Goal: Navigation & Orientation: Understand site structure

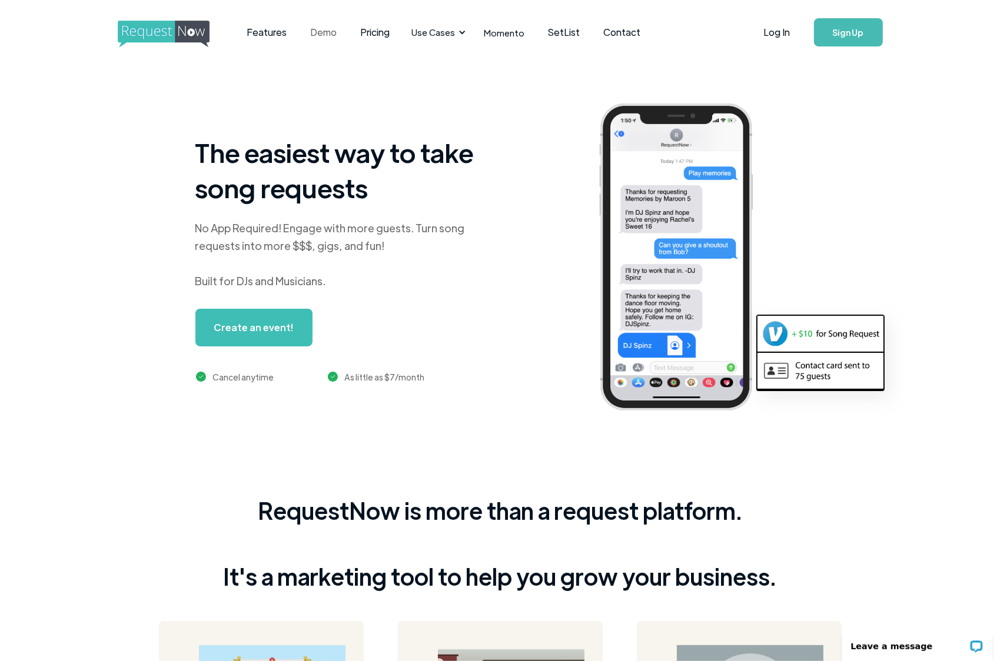
click at [331, 35] on link "Demo" at bounding box center [324, 32] width 50 height 36
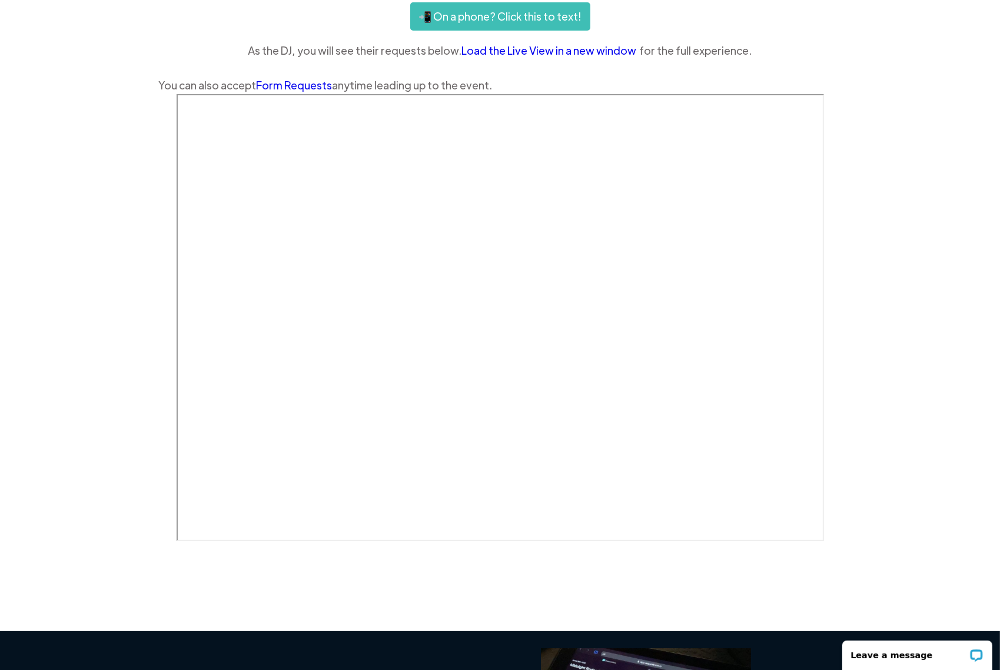
scroll to position [274, 0]
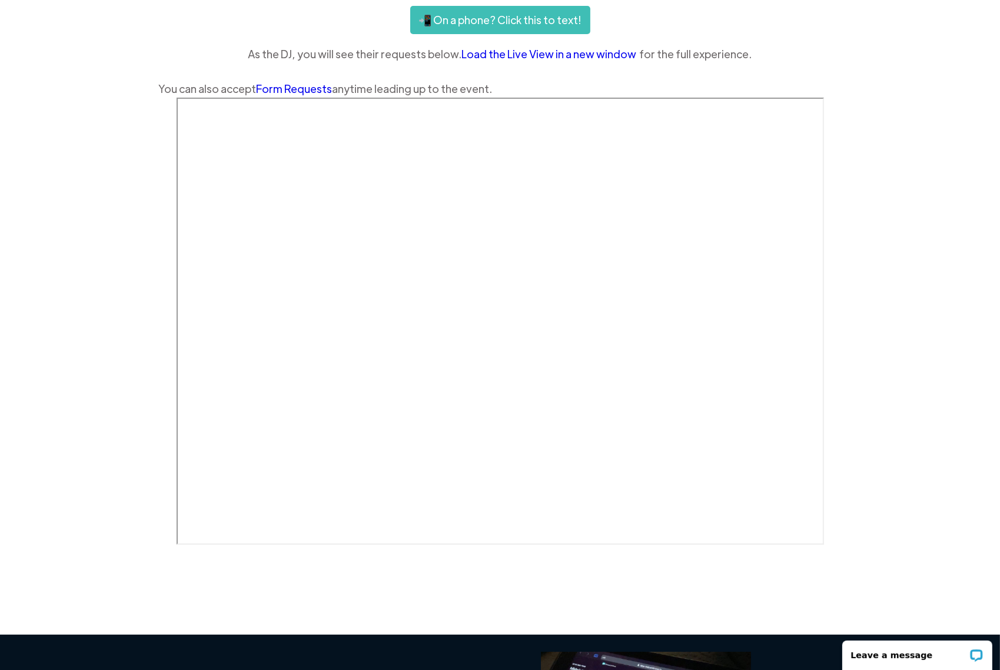
click at [495, 59] on link "Load the Live View in a new window" at bounding box center [551, 54] width 178 height 18
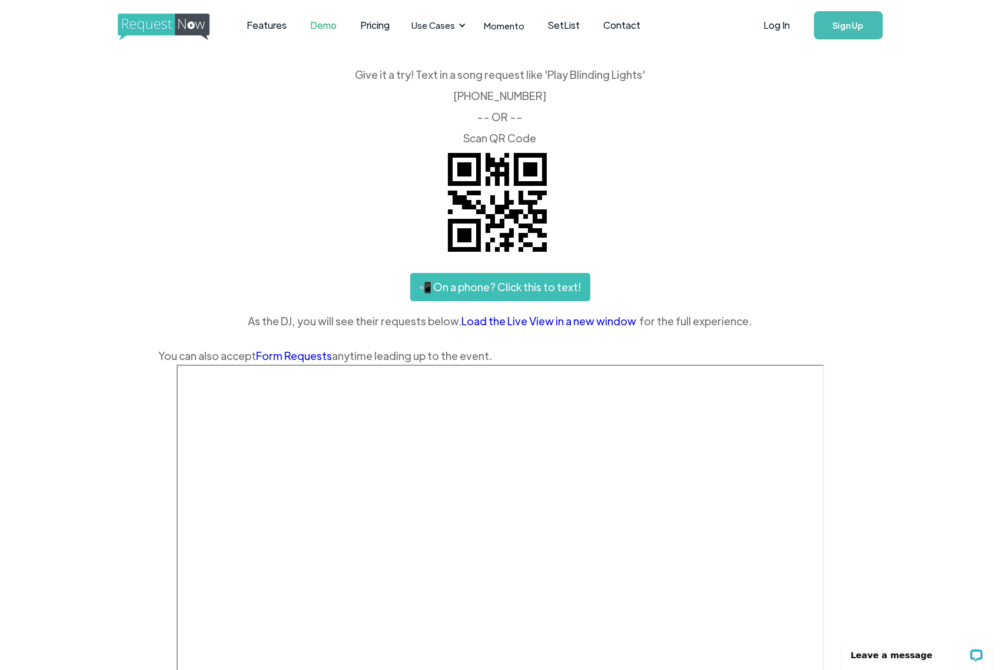
scroll to position [0, 0]
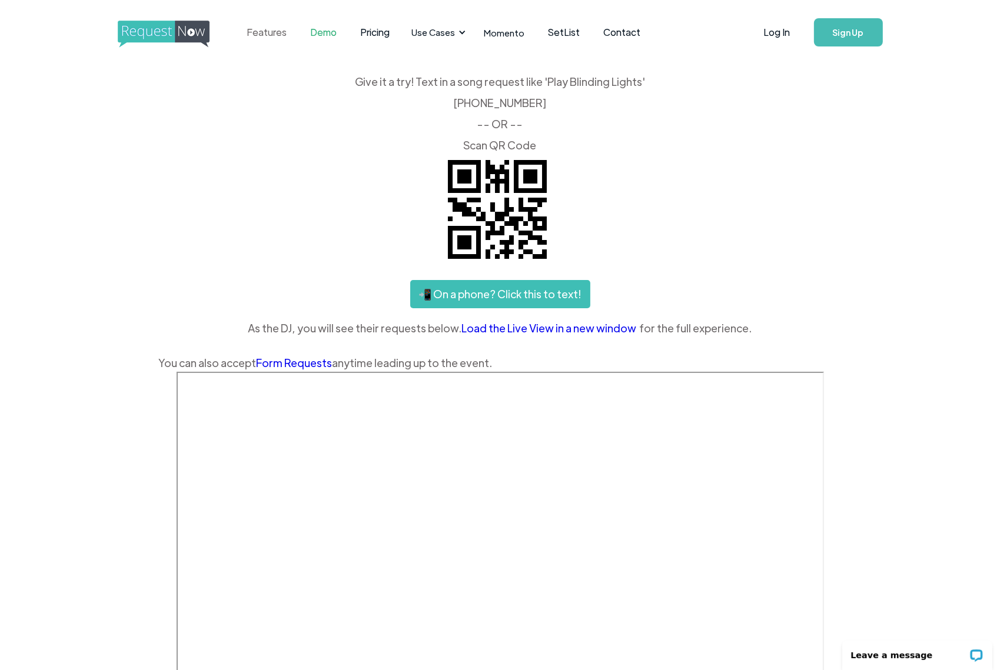
click at [276, 32] on link "Features" at bounding box center [267, 32] width 64 height 36
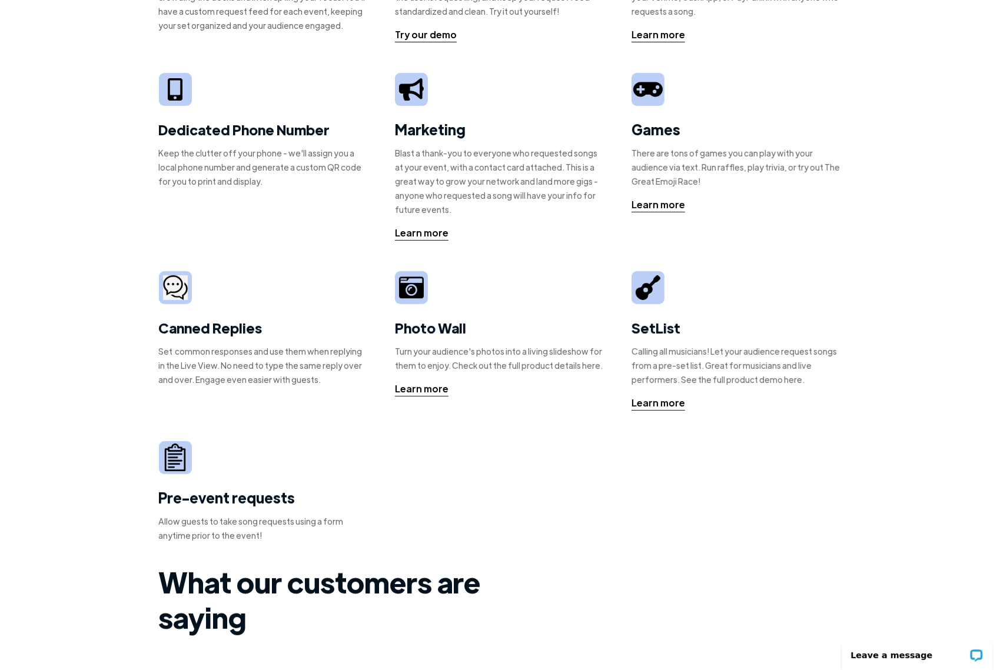
scroll to position [74, 0]
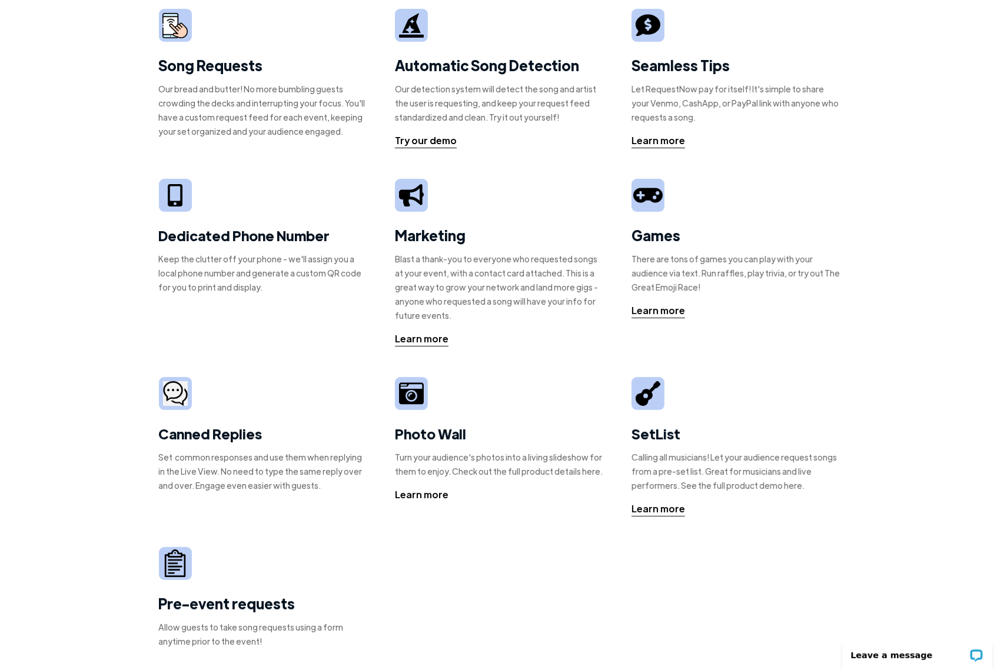
click at [425, 492] on div "Learn more" at bounding box center [422, 495] width 54 height 14
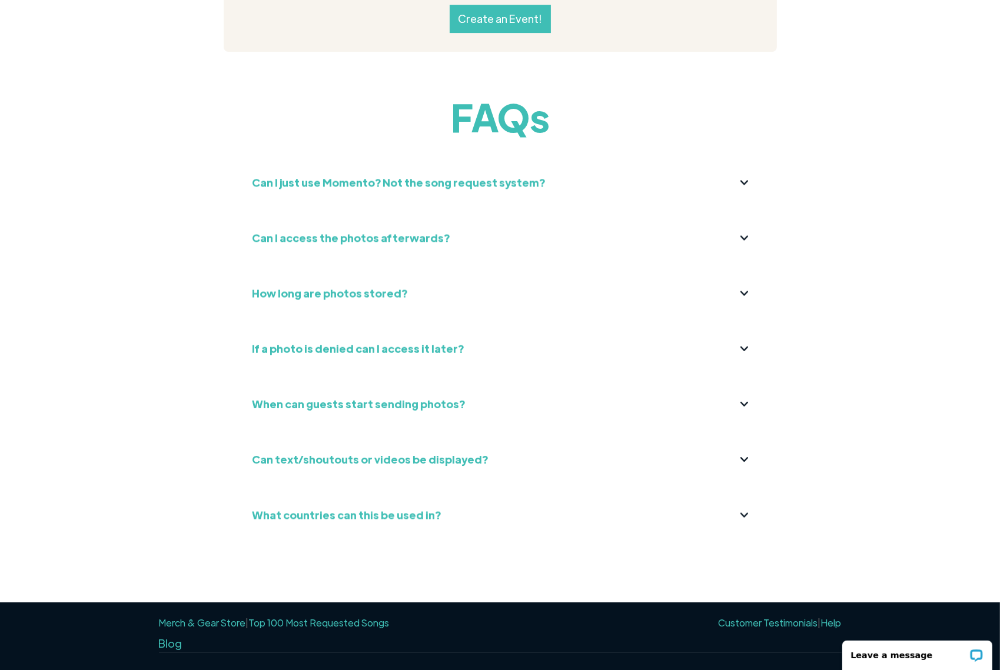
scroll to position [4395, 0]
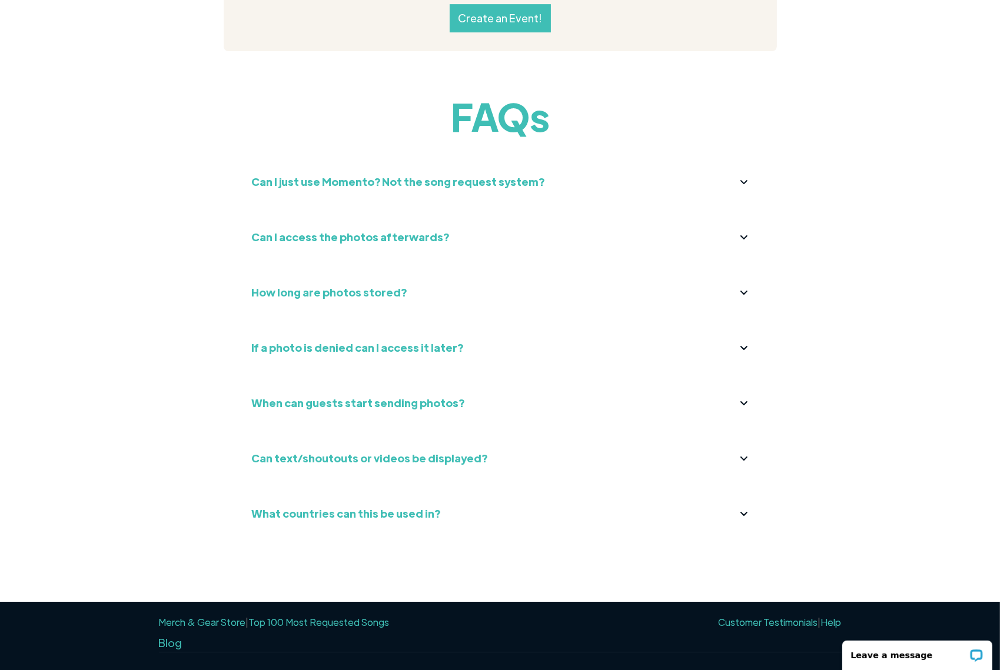
click at [845, 602] on div "Merch & Gear Store | Top 100 Most Requested Songs Customer Testimonials | Help …" at bounding box center [500, 653] width 1000 height 103
click at [837, 616] on link "Help" at bounding box center [831, 622] width 21 height 12
